Goal: Task Accomplishment & Management: Manage account settings

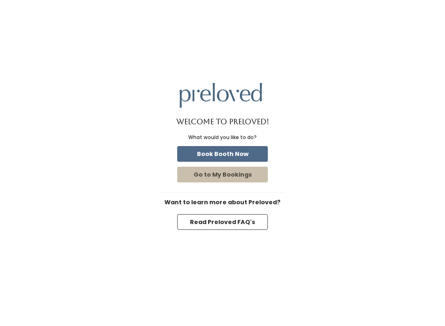
click at [212, 151] on button "Book Booth Now" at bounding box center [222, 154] width 91 height 16
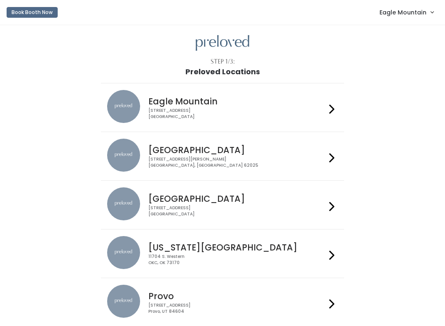
click at [398, 13] on span "Eagle Mountain" at bounding box center [403, 12] width 47 height 9
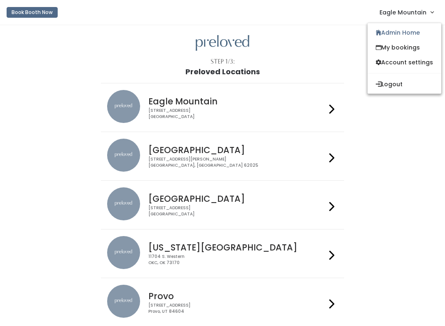
click at [387, 34] on link "Admin Home" at bounding box center [405, 32] width 74 height 15
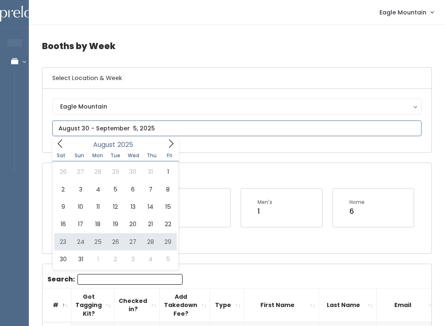
type input "August 23 to August 29"
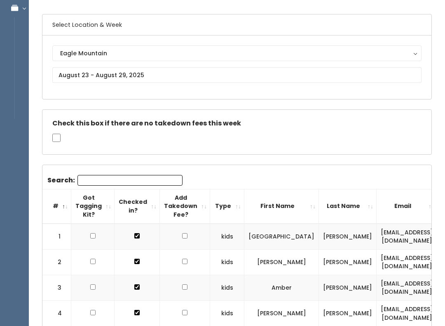
scroll to position [62, 0]
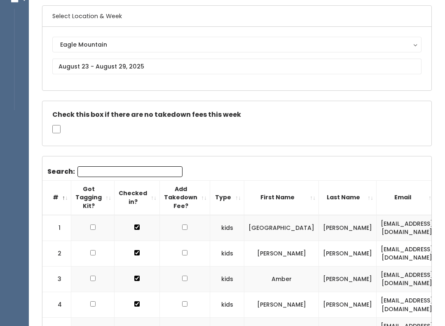
click at [133, 167] on input "Search:" at bounding box center [130, 171] width 105 height 11
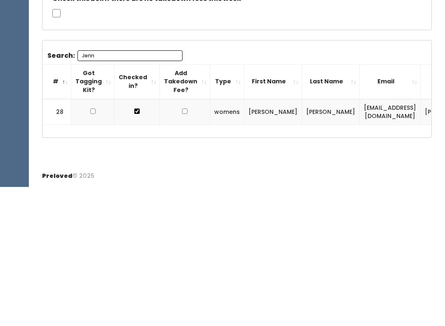
scroll to position [45, 0]
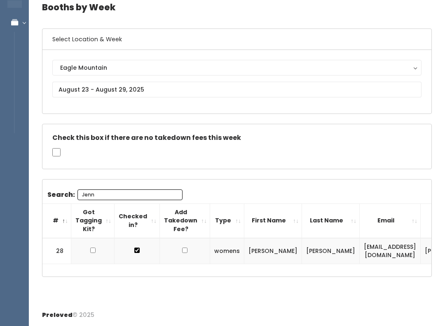
click at [128, 189] on input "Jenn" at bounding box center [130, 194] width 105 height 11
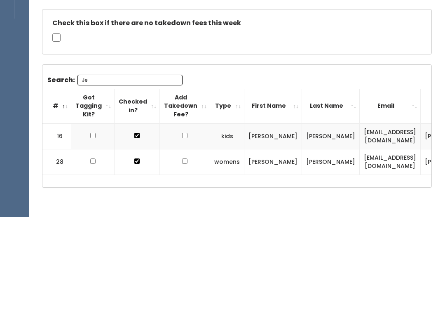
type input "J"
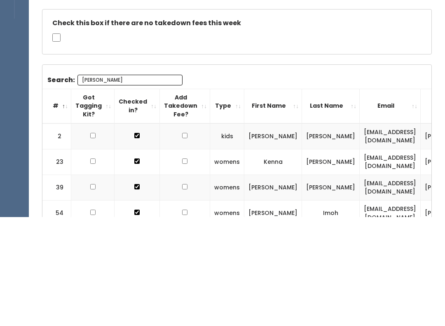
type input "Kenn"
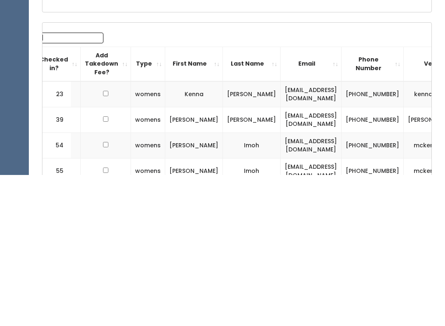
scroll to position [137, 0]
